Goal: Find contact information: Find contact information

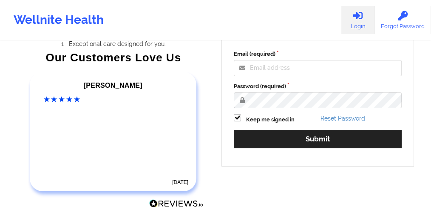
scroll to position [161, 0]
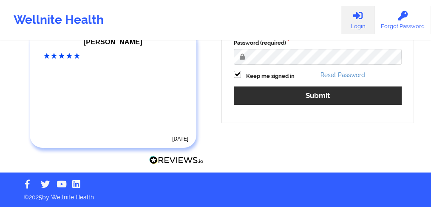
type input "[EMAIL_ADDRESS][PERSON_NAME][DOMAIN_NAME]"
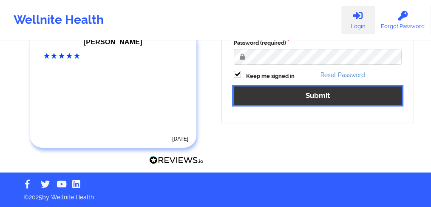
click at [271, 99] on button "Submit" at bounding box center [318, 95] width 168 height 18
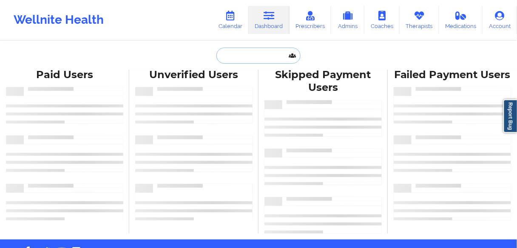
click at [242, 51] on input "text" at bounding box center [258, 56] width 84 height 16
paste input "CHYNAH RODRIGUEZ BANTON"
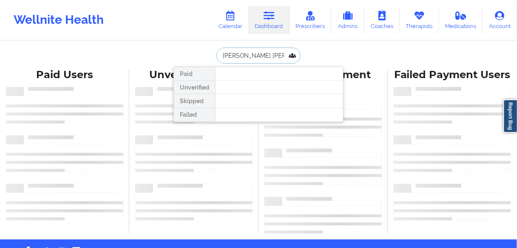
drag, startPoint x: 226, startPoint y: 55, endPoint x: 191, endPoint y: 49, distance: 35.8
click at [191, 49] on div "CHYNAH RODRIGUEZ BANTON Paid Unverified Skipped Failed" at bounding box center [259, 56] width 170 height 16
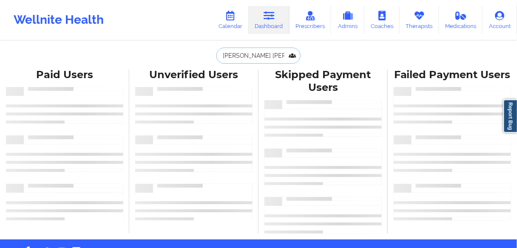
click at [248, 54] on input "CHYNAH RODRIGUEZ BANTON" at bounding box center [258, 56] width 84 height 16
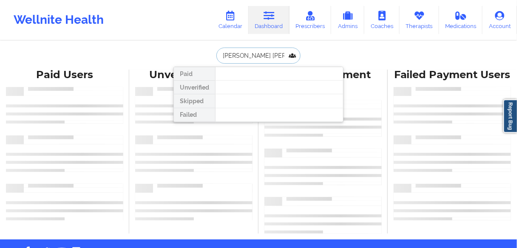
scroll to position [0, 21]
drag, startPoint x: 247, startPoint y: 56, endPoint x: 397, endPoint y: 46, distance: 150.0
click at [392, 54] on div "CHYNAH RODRIGUEZ BANTON Paid Unverified Skipped Failed Paid Users Unverified Us…" at bounding box center [258, 120] width 517 height 240
type input "CHYNAH"
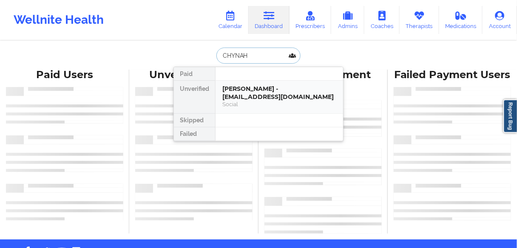
click at [271, 88] on div "Chynah Rodriguez- Banton - crodriguezbanton@gmail.com" at bounding box center [279, 93] width 114 height 16
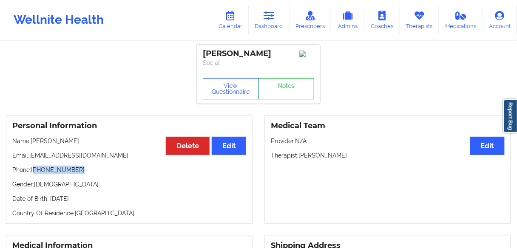
drag, startPoint x: 84, startPoint y: 179, endPoint x: 36, endPoint y: 179, distance: 48.1
click at [36, 174] on p "Phone: +1347-845-1850" at bounding box center [129, 170] width 234 height 9
copy p "1347-845-1850"
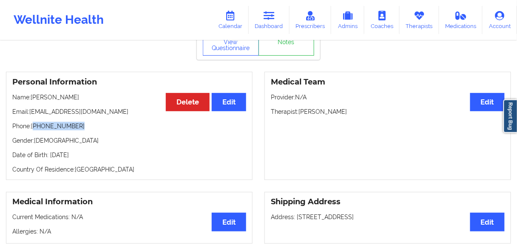
scroll to position [34, 0]
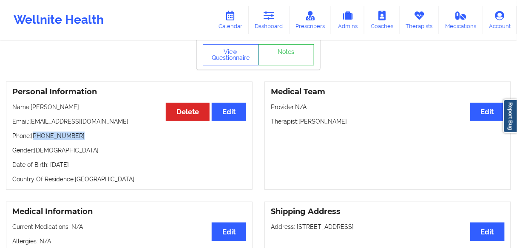
click at [59, 140] on p "Phone: +1347-845-1850" at bounding box center [129, 136] width 234 height 9
drag, startPoint x: 76, startPoint y: 145, endPoint x: 34, endPoint y: 145, distance: 41.7
click at [34, 140] on p "Phone: +1347-845-1850" at bounding box center [129, 136] width 234 height 9
copy p "1347-845-1850"
drag, startPoint x: 85, startPoint y: 152, endPoint x: 80, endPoint y: 151, distance: 5.4
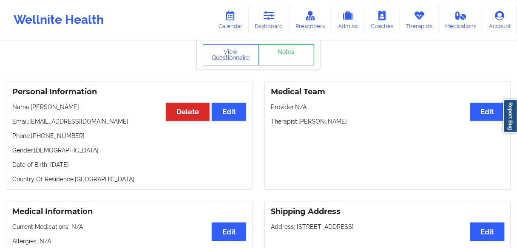
click at [85, 153] on div "Personal Information Edit Delete Name: Chynah Rodriguez- Banton Email: crodrigu…" at bounding box center [129, 136] width 247 height 108
drag, startPoint x: 73, startPoint y: 144, endPoint x: 35, endPoint y: 145, distance: 38.3
click at [35, 140] on p "Phone: +1347-845-1850" at bounding box center [129, 136] width 234 height 9
copy p "1347-845-1850"
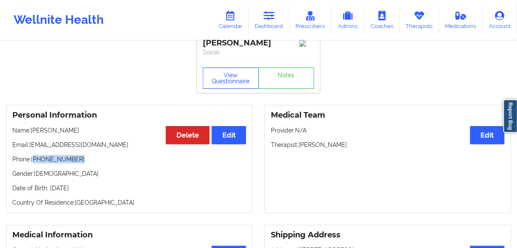
scroll to position [0, 0]
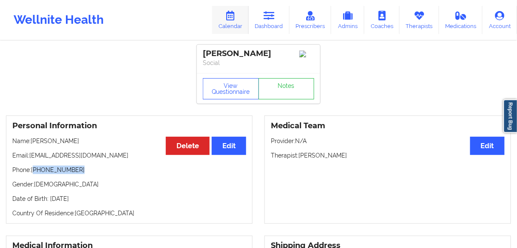
click at [233, 20] on icon at bounding box center [230, 15] width 11 height 9
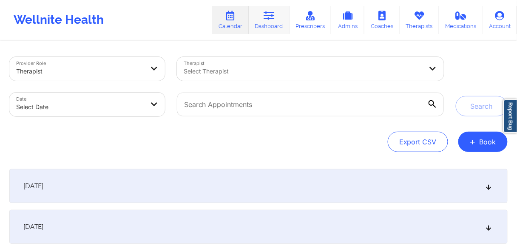
click at [275, 20] on icon at bounding box center [269, 15] width 11 height 9
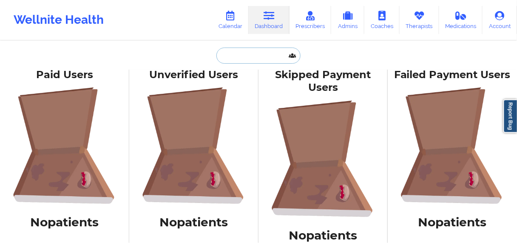
click at [256, 52] on input "text" at bounding box center [258, 56] width 84 height 16
paste input "NICOLE FOWLKS"
type input "NICOLE FOWLKS"
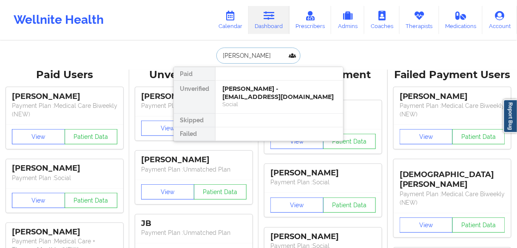
click at [248, 97] on div "Nicole Fowlks - msfowlks@gmail.com" at bounding box center [279, 93] width 114 height 16
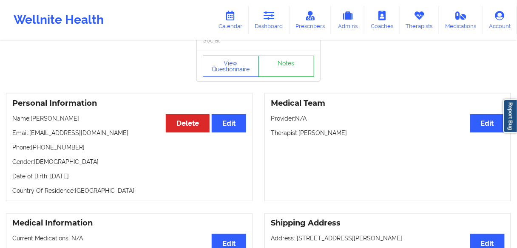
scroll to position [34, 0]
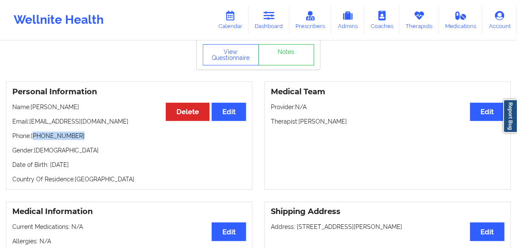
drag, startPoint x: 68, startPoint y: 140, endPoint x: 34, endPoint y: 142, distance: 33.6
click at [34, 140] on p "Phone: +1310-714-5515" at bounding box center [129, 136] width 234 height 9
copy p "1310-714-5515"
click at [235, 20] on link "Calendar" at bounding box center [230, 20] width 37 height 28
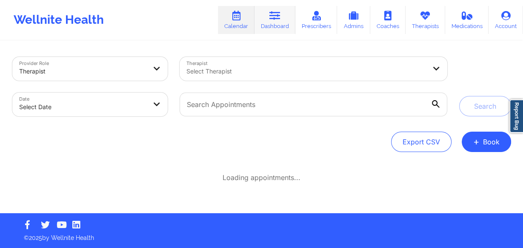
click at [277, 16] on icon at bounding box center [274, 15] width 11 height 9
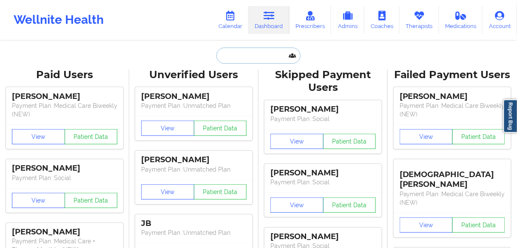
click at [249, 54] on input "text" at bounding box center [258, 56] width 84 height 16
paste input "KIARAH LEITE"
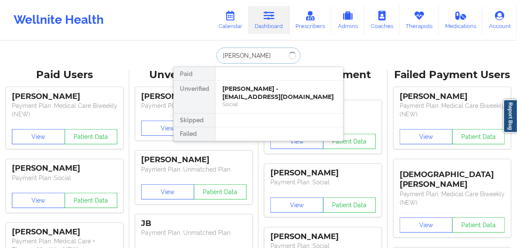
type input "KIARAH LEITE"
drag, startPoint x: 244, startPoint y: 56, endPoint x: 281, endPoint y: 52, distance: 37.6
click at [281, 52] on input "KIARAH LEITE" at bounding box center [258, 56] width 84 height 16
click at [262, 82] on div "Kiarah Leite - kiarahl@me.com Social" at bounding box center [280, 97] width 128 height 33
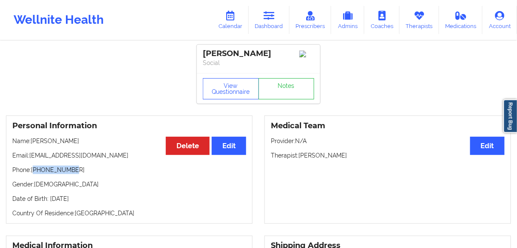
drag, startPoint x: 62, startPoint y: 173, endPoint x: 34, endPoint y: 174, distance: 27.2
click at [34, 174] on p "Phone: +19738498279" at bounding box center [129, 170] width 234 height 9
copy p "19738498279"
click at [80, 173] on p "Phone: +19738498279" at bounding box center [129, 170] width 234 height 9
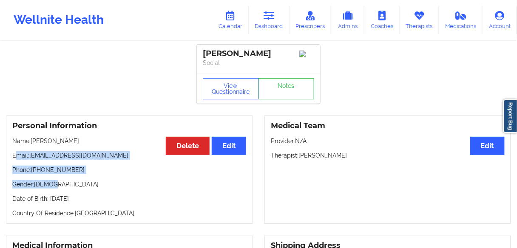
drag, startPoint x: 71, startPoint y: 179, endPoint x: 40, endPoint y: 176, distance: 32.0
click at [18, 155] on div "Personal Information Edit Delete Name: Kiarah Leite Email: kiarahl@me.com Phone…" at bounding box center [129, 170] width 247 height 108
click at [40, 174] on p "Phone: +19738498279" at bounding box center [129, 170] width 234 height 9
drag, startPoint x: 26, startPoint y: 165, endPoint x: 287, endPoint y: 141, distance: 263.1
click at [10, 142] on div "Personal Information Edit Delete Name: Kiarah Leite Email: kiarahl@me.com Phone…" at bounding box center [129, 170] width 247 height 108
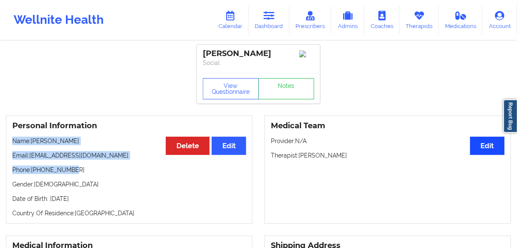
copy div "Name: Kiarah Leite Email: kiarahl@me.com Phone: +19738498279"
click at [227, 26] on link "Calendar" at bounding box center [230, 20] width 37 height 28
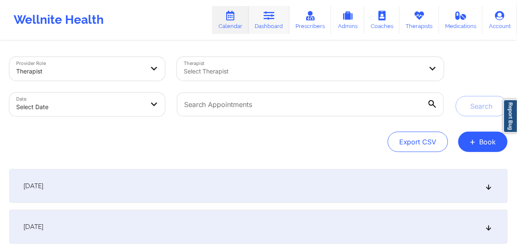
click at [266, 25] on link "Dashboard" at bounding box center [269, 20] width 41 height 28
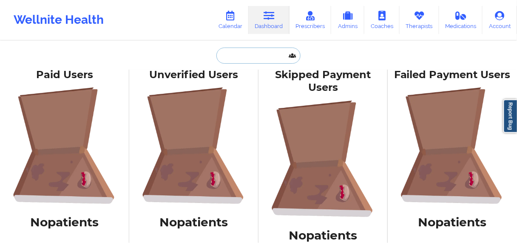
click at [241, 52] on input "text" at bounding box center [258, 56] width 84 height 16
paste input "Andrew Sheaffer"
type input "Andrew Sheaffer"
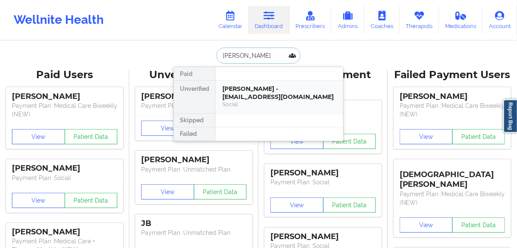
click at [246, 94] on div "Andrew Sheaffer - acsheaffer89@hotmail.com" at bounding box center [279, 93] width 114 height 16
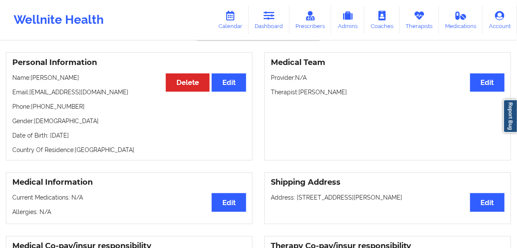
scroll to position [34, 0]
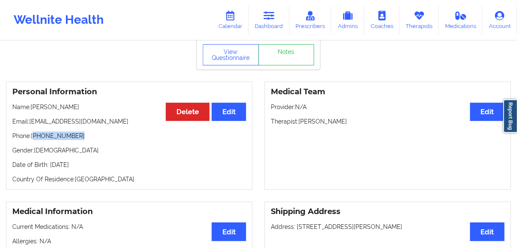
drag, startPoint x: 63, startPoint y: 138, endPoint x: 35, endPoint y: 138, distance: 27.6
click at [35, 138] on p "Phone: +1717-609-7382" at bounding box center [129, 136] width 234 height 9
click at [86, 139] on p "Phone: +1717-609-7382" at bounding box center [129, 136] width 234 height 9
drag, startPoint x: 77, startPoint y: 138, endPoint x: 34, endPoint y: 141, distance: 42.6
click at [34, 140] on p "Phone: +1717-609-7382" at bounding box center [129, 136] width 234 height 9
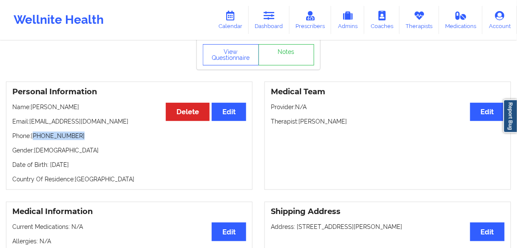
copy p "1717-609-7382"
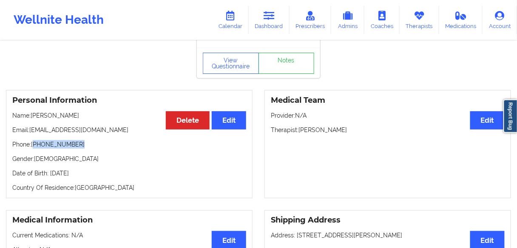
scroll to position [0, 0]
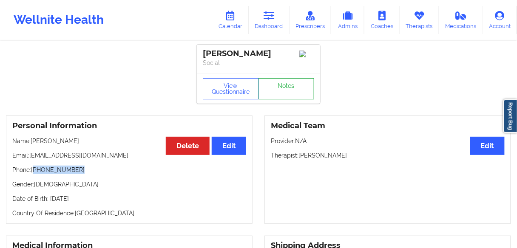
click at [287, 88] on link "Notes" at bounding box center [287, 88] width 56 height 21
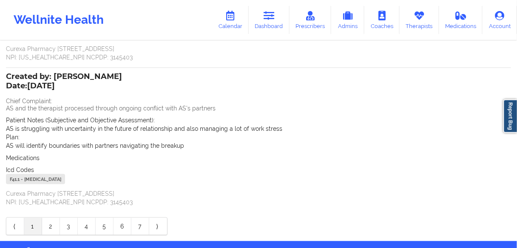
scroll to position [194, 0]
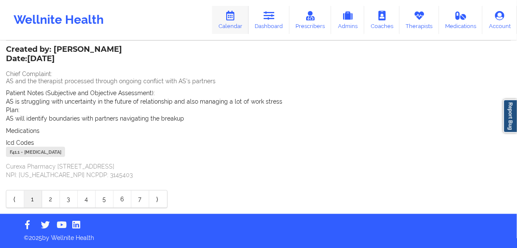
click at [233, 23] on link "Calendar" at bounding box center [230, 20] width 37 height 28
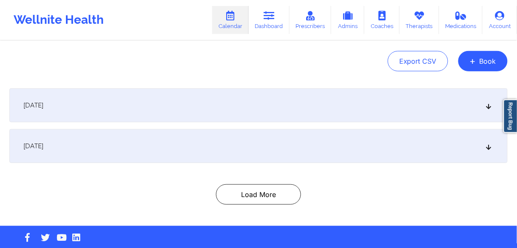
scroll to position [60, 0]
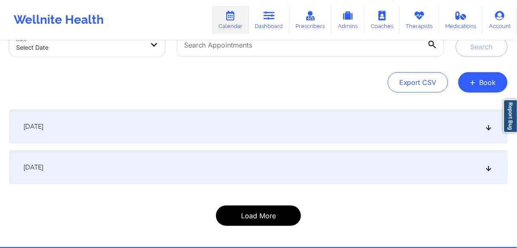
click at [272, 206] on button "Load More" at bounding box center [258, 216] width 85 height 20
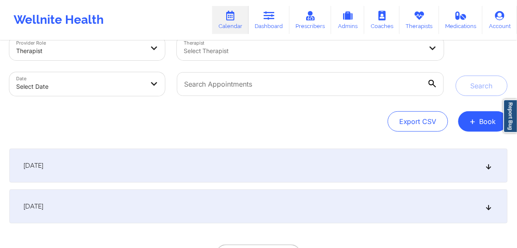
scroll to position [0, 0]
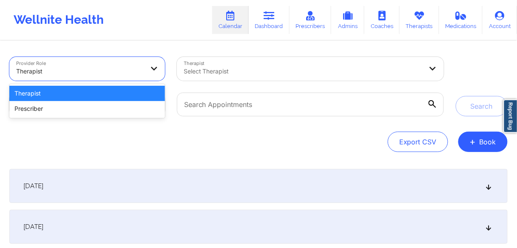
click at [160, 67] on div at bounding box center [155, 69] width 20 height 24
click at [254, 80] on div "Select Therapist" at bounding box center [300, 69] width 247 height 24
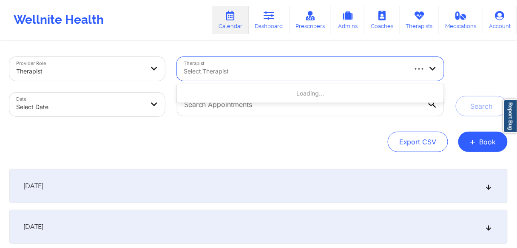
click at [230, 70] on div at bounding box center [295, 71] width 222 height 10
click at [267, 23] on link "Dashboard" at bounding box center [269, 20] width 41 height 28
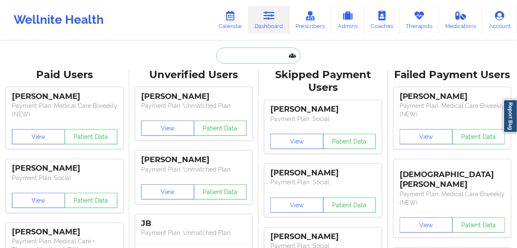
click at [240, 55] on input "text" at bounding box center [258, 56] width 84 height 16
paste input "Kandace Smith"
type input "Kandace Smith"
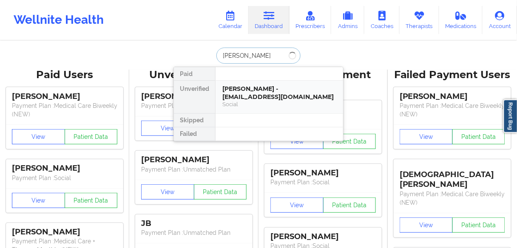
click at [245, 98] on div "Andrew Sheaffer - acsheaffer89@hotmail.com" at bounding box center [279, 93] width 114 height 16
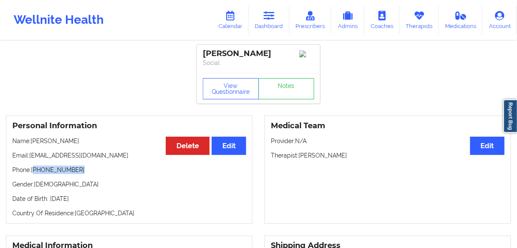
drag, startPoint x: 80, startPoint y: 175, endPoint x: 35, endPoint y: 174, distance: 44.2
click at [35, 174] on p "Phone: +1717-609-7382" at bounding box center [129, 170] width 234 height 9
copy p "1717-609-7382"
click at [233, 23] on link "Calendar" at bounding box center [230, 20] width 37 height 28
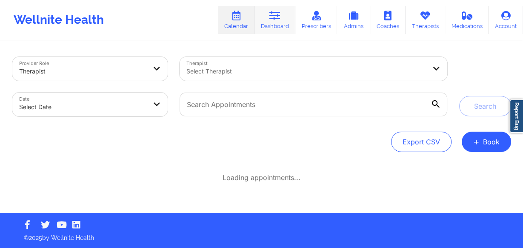
click at [269, 23] on link "Dashboard" at bounding box center [274, 20] width 41 height 28
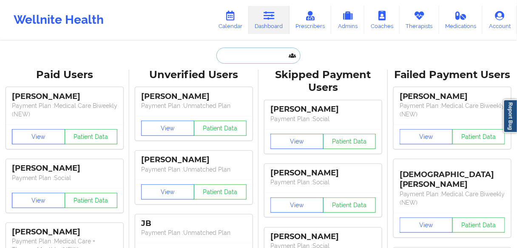
click at [243, 51] on input "text" at bounding box center [258, 56] width 84 height 16
paste input "Kandace Smith"
type input "Kandace Smith"
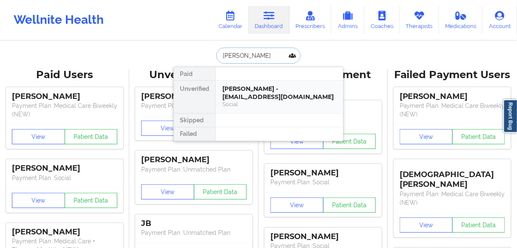
click at [289, 90] on div "Kandace Smith - kandacedianesmith@gmail.com" at bounding box center [279, 93] width 114 height 16
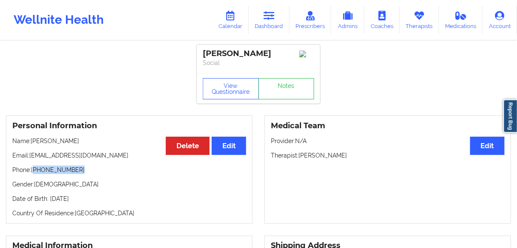
drag, startPoint x: 78, startPoint y: 173, endPoint x: 34, endPoint y: 174, distance: 43.8
click at [34, 174] on p "Phone: +1754-230-7777" at bounding box center [129, 170] width 234 height 9
drag, startPoint x: 231, startPoint y: 20, endPoint x: 236, endPoint y: 26, distance: 7.2
click at [231, 21] on link "Calendar" at bounding box center [230, 20] width 37 height 28
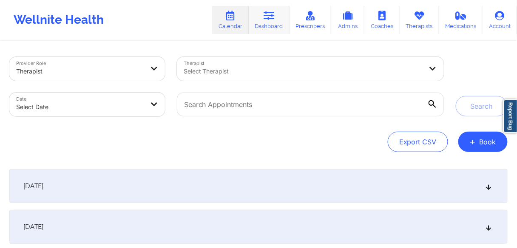
click at [265, 23] on link "Dashboard" at bounding box center [269, 20] width 41 height 28
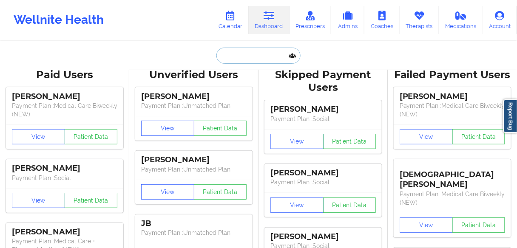
click at [248, 54] on input "text" at bounding box center [258, 56] width 84 height 16
paste input "Allison Owens"
type input "Allison Owens"
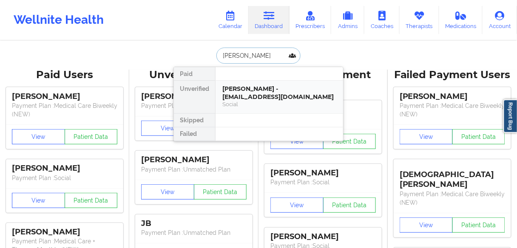
click at [276, 91] on div "Allison Owens - allibrookeowens@gmail.com" at bounding box center [279, 93] width 114 height 16
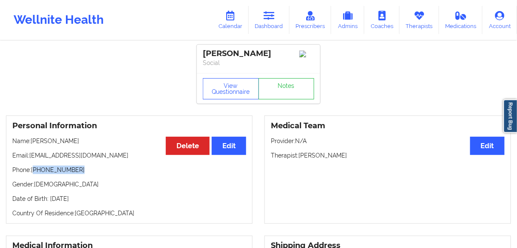
drag, startPoint x: 81, startPoint y: 174, endPoint x: 34, endPoint y: 174, distance: 46.8
click at [34, 174] on p "Phone: +1386-984-9635" at bounding box center [129, 170] width 234 height 9
copy p "1386-984-9635"
click at [268, 20] on link "Dashboard" at bounding box center [269, 20] width 41 height 28
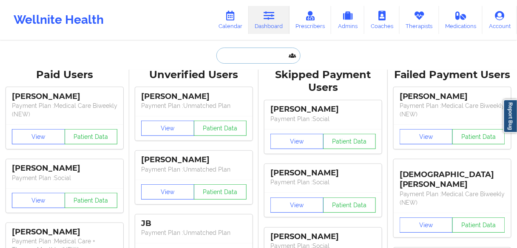
click at [243, 55] on input "text" at bounding box center [258, 56] width 84 height 16
paste input "Michael Alvarez"
type input "Michael Alvarez"
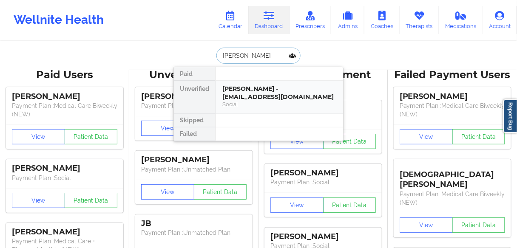
click at [245, 96] on div "Michael Alvarez - malvarez503@icloud.com" at bounding box center [279, 93] width 114 height 16
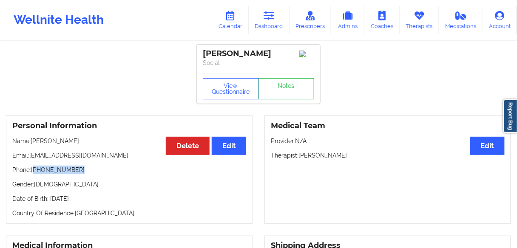
drag, startPoint x: 70, startPoint y: 171, endPoint x: 34, endPoint y: 172, distance: 35.3
click at [34, 172] on p "Phone: +1954-873-5066" at bounding box center [129, 170] width 234 height 9
copy p "1954-873-5066"
click at [84, 174] on p "Phone: +1954-873-5066" at bounding box center [129, 170] width 234 height 9
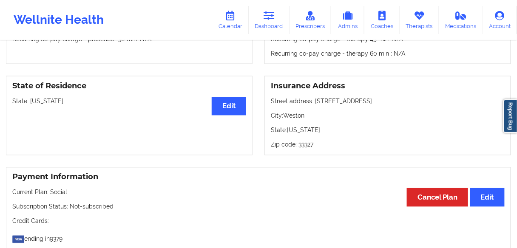
scroll to position [306, 0]
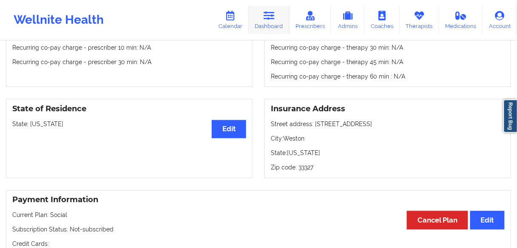
click at [276, 24] on link "Dashboard" at bounding box center [269, 20] width 41 height 28
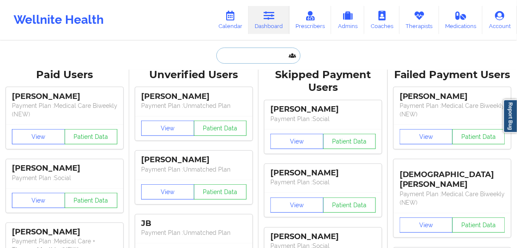
click at [246, 52] on input "text" at bounding box center [258, 56] width 84 height 16
paste input "Michael Alvarez"
type input "Michael Alvarez"
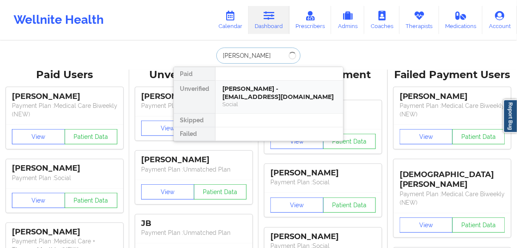
click at [239, 96] on div "Michael Alvarez - malvarez503@icloud.com" at bounding box center [279, 93] width 114 height 16
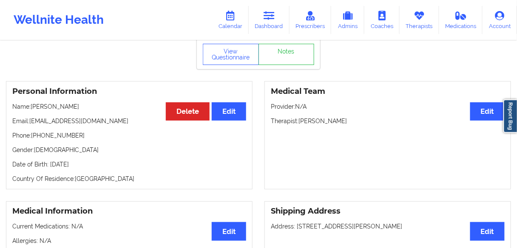
scroll to position [34, 0]
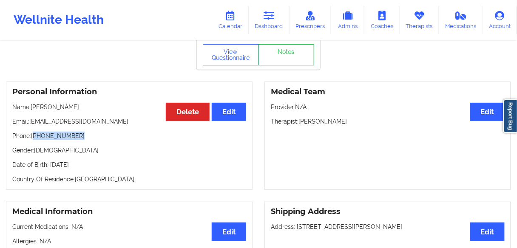
drag, startPoint x: 79, startPoint y: 138, endPoint x: 34, endPoint y: 138, distance: 45.1
click at [34, 138] on p "Phone: +1954-873-5066" at bounding box center [129, 136] width 234 height 9
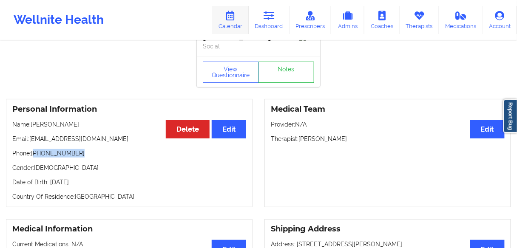
scroll to position [0, 0]
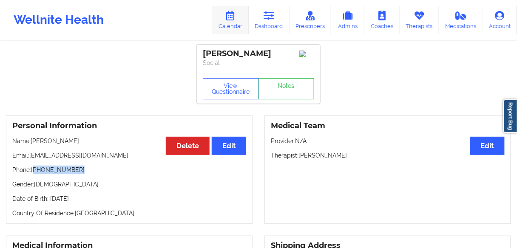
click at [230, 23] on link "Calendar" at bounding box center [230, 20] width 37 height 28
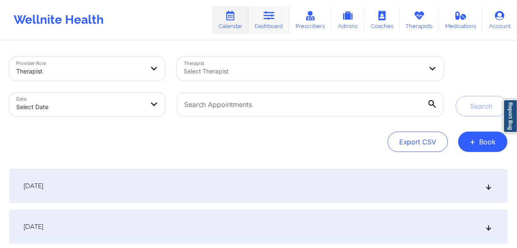
click at [268, 23] on link "Dashboard" at bounding box center [269, 20] width 41 height 28
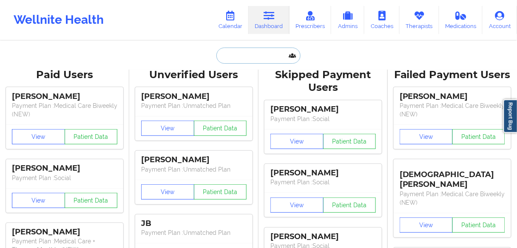
click at [240, 57] on input "text" at bounding box center [258, 56] width 84 height 16
paste input "Allison Owens"
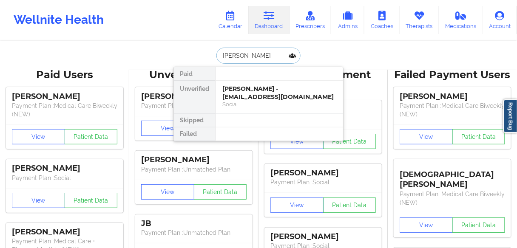
type input "Allison Owens"
drag, startPoint x: 262, startPoint y: 57, endPoint x: 209, endPoint y: 53, distance: 52.5
click at [209, 53] on div "Allison Owens Paid Unverified Allison Owens - allibrookeowens@gmail.com Social …" at bounding box center [259, 56] width 170 height 16
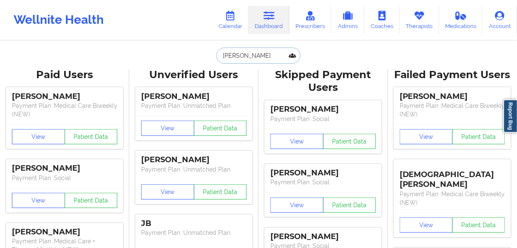
click at [266, 59] on input "Allison Owens" at bounding box center [258, 56] width 84 height 16
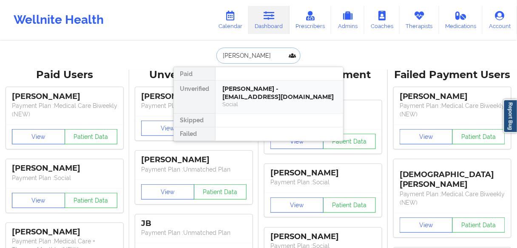
click at [261, 91] on div "Allison Owens - allibrookeowens@gmail.com" at bounding box center [279, 93] width 114 height 16
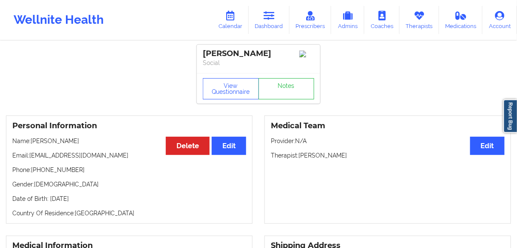
drag, startPoint x: 113, startPoint y: 156, endPoint x: 108, endPoint y: 156, distance: 5.1
click at [110, 156] on p "Email: allibrookeowens@gmail.com" at bounding box center [129, 155] width 234 height 9
click at [33, 144] on p "Name: Allison Owens" at bounding box center [129, 141] width 234 height 9
drag, startPoint x: 77, startPoint y: 143, endPoint x: 31, endPoint y: 141, distance: 45.6
click at [31, 141] on p "Name: Allison Owens" at bounding box center [129, 141] width 234 height 9
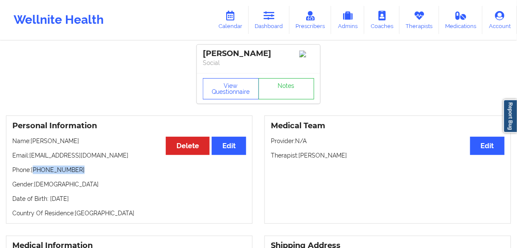
drag, startPoint x: 92, startPoint y: 168, endPoint x: 36, endPoint y: 175, distance: 56.6
click at [36, 175] on div "Personal Information Edit Delete Name: Allison Owens Email: allibrookeowens@gma…" at bounding box center [129, 170] width 247 height 108
drag, startPoint x: 267, startPoint y: 24, endPoint x: 268, endPoint y: 33, distance: 8.7
click at [267, 24] on link "Dashboard" at bounding box center [269, 20] width 41 height 28
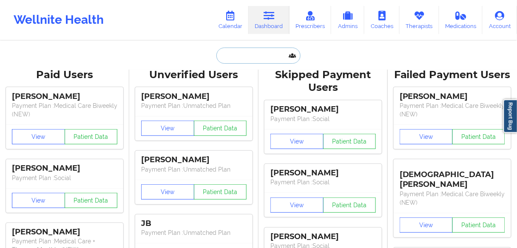
click at [250, 57] on input "text" at bounding box center [258, 56] width 84 height 16
paste input "Robin Dwyer"
type input "Robin Dwyer"
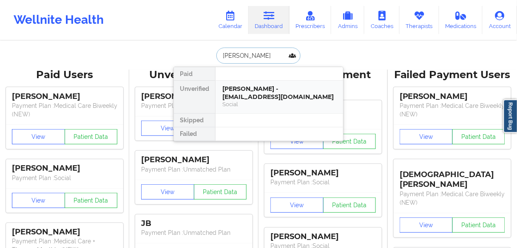
click at [239, 97] on div "Robin Dwyer - robindwyer60@yahoo.com" at bounding box center [279, 93] width 114 height 16
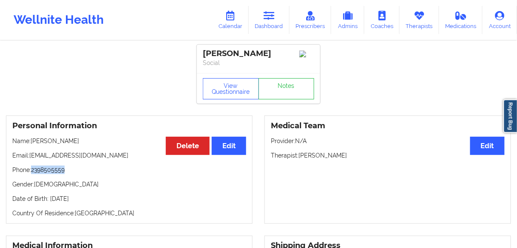
drag, startPoint x: 68, startPoint y: 172, endPoint x: 33, endPoint y: 174, distance: 34.9
click at [33, 174] on p "Phone: 2398505559" at bounding box center [129, 170] width 234 height 9
click at [228, 23] on link "Calendar" at bounding box center [230, 20] width 37 height 28
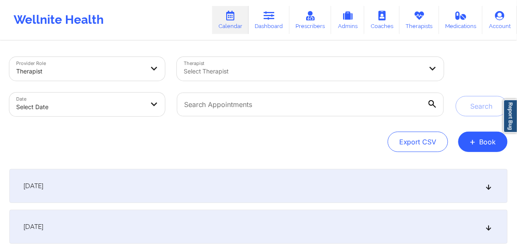
click at [240, 23] on link "Calendar" at bounding box center [230, 20] width 37 height 28
click at [271, 26] on link "Dashboard" at bounding box center [269, 20] width 41 height 28
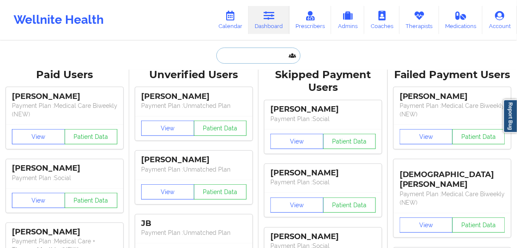
click at [239, 60] on input "text" at bounding box center [258, 56] width 84 height 16
paste input "AmyJo L Heythaler"
type input "AmyJo L Heythaler"
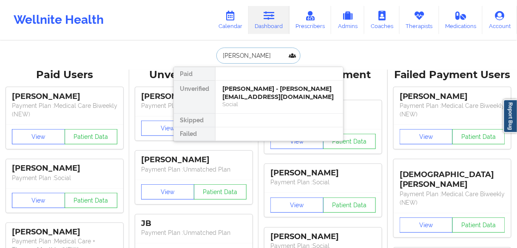
click at [262, 96] on div "AmyJo L Heythaler - amyjoslatinsky@yahoo.com" at bounding box center [279, 93] width 114 height 16
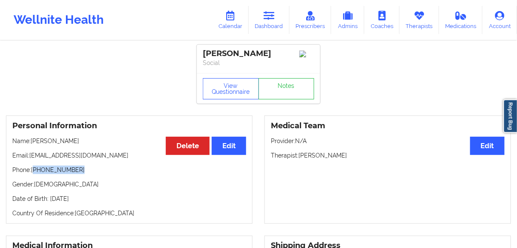
drag, startPoint x: 80, startPoint y: 176, endPoint x: 34, endPoint y: 175, distance: 45.5
click at [34, 174] on p "Phone: +1231-420-4692" at bounding box center [129, 170] width 234 height 9
